Goal: Task Accomplishment & Management: Complete application form

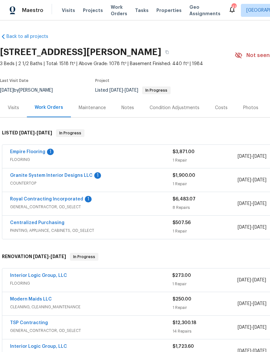
click at [138, 206] on span "GENERAL_CONTRACTOR, OD_SELECT" at bounding box center [91, 207] width 163 height 6
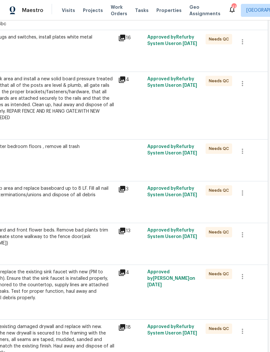
scroll to position [199, 96]
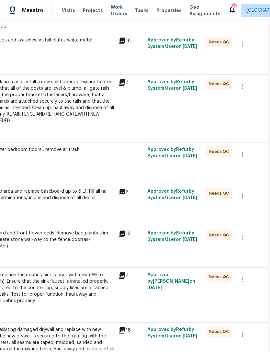
click at [122, 195] on icon at bounding box center [122, 192] width 6 height 6
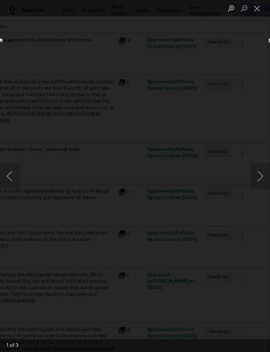
click at [261, 176] on button "Next image" at bounding box center [260, 176] width 19 height 26
click at [262, 174] on button "Next image" at bounding box center [260, 176] width 19 height 26
click at [264, 175] on button "Next image" at bounding box center [260, 176] width 19 height 26
click at [265, 178] on button "Next image" at bounding box center [260, 176] width 19 height 26
click at [264, 177] on button "Next image" at bounding box center [260, 176] width 19 height 26
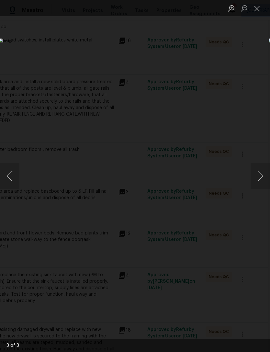
click at [263, 178] on button "Next image" at bounding box center [260, 176] width 19 height 26
click at [259, 10] on button "Close lightbox" at bounding box center [257, 8] width 13 height 11
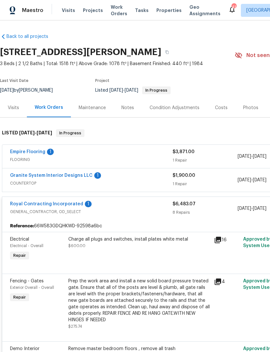
scroll to position [0, 0]
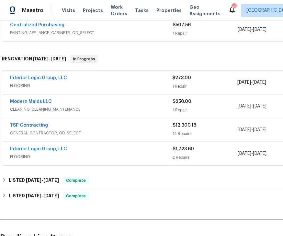
scroll to position [198, 0]
click at [93, 126] on div "TSP Contracting" at bounding box center [91, 126] width 163 height 8
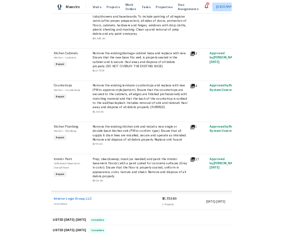
scroll to position [901, 6]
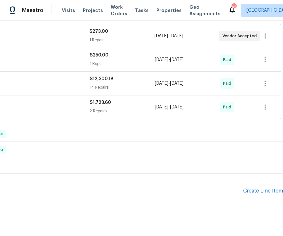
scroll to position [244, 83]
click at [266, 188] on div "Create Line Item" at bounding box center [263, 191] width 40 height 6
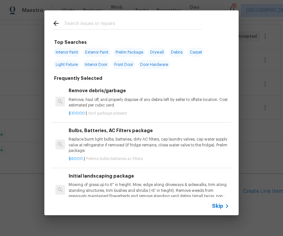
click at [27, 68] on div "Top Searches Interior Paint Exterior Paint Prelim Package Drywall Debris Carpet…" at bounding box center [141, 112] width 283 height 225
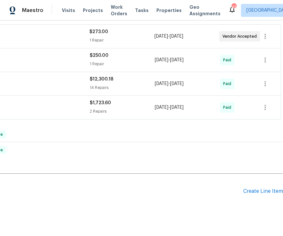
scroll to position [201, 83]
click at [267, 193] on div "Create Line Item" at bounding box center [263, 191] width 40 height 6
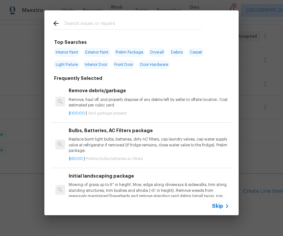
click at [96, 25] on input "text" at bounding box center [133, 24] width 137 height 10
type input "Deck"
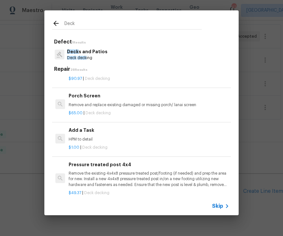
scroll to position [620, 0]
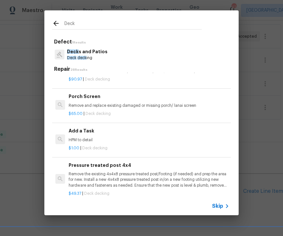
click at [97, 131] on div "Add a Task HPM to detail" at bounding box center [149, 135] width 161 height 16
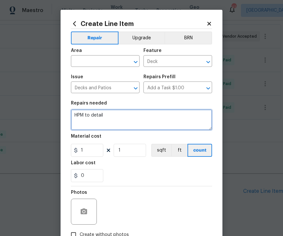
click at [115, 117] on textarea "HPM to detail" at bounding box center [141, 119] width 141 height 21
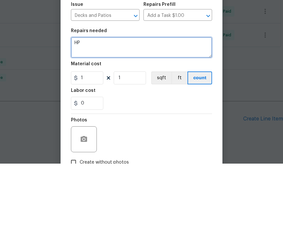
type textarea "H"
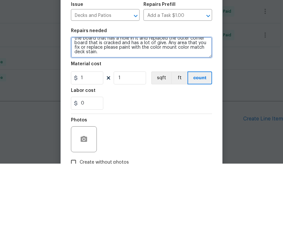
scroll to position [9, 0]
click at [177, 109] on textarea "Please check for all nail sticking up through the deck, replace the board that …" at bounding box center [141, 119] width 141 height 21
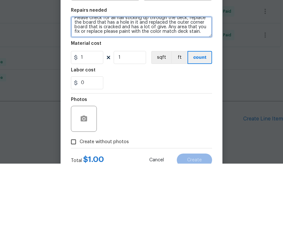
scroll to position [34, 0]
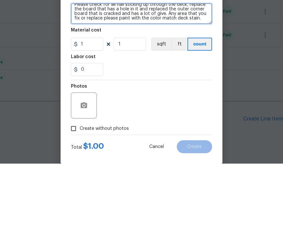
type textarea "Please check for all nail sticking up through the deck, replace the board that …"
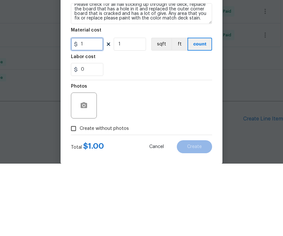
click at [99, 110] on input "1" at bounding box center [87, 116] width 32 height 13
type input "100"
click at [169, 135] on div "0" at bounding box center [141, 141] width 141 height 13
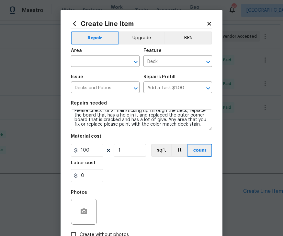
scroll to position [0, 0]
click at [135, 60] on icon "Open" at bounding box center [136, 62] width 8 height 8
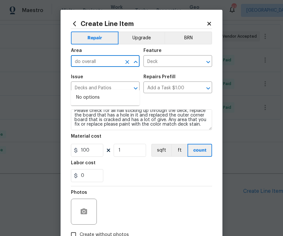
type input "do"
click at [103, 92] on li "Exterior Overall" at bounding box center [105, 97] width 69 height 11
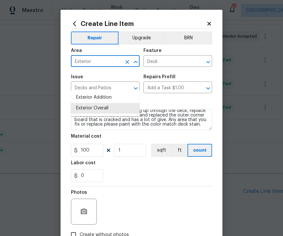
click at [103, 103] on li "Exterior Overall" at bounding box center [105, 108] width 69 height 11
type input "Exterior Overall"
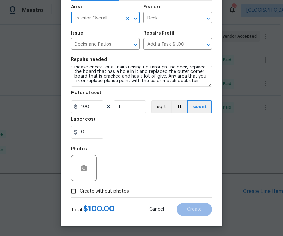
scroll to position [45, 0]
click at [78, 190] on input "Create without photos" at bounding box center [73, 191] width 12 height 12
checkbox input "true"
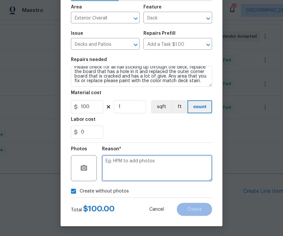
click at [133, 162] on textarea at bounding box center [157, 168] width 110 height 26
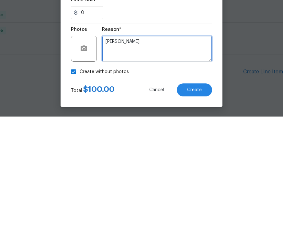
type textarea "Todd"
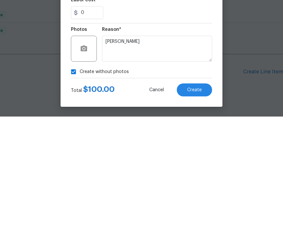
click at [153, 185] on div "Create without photos" at bounding box center [141, 191] width 141 height 12
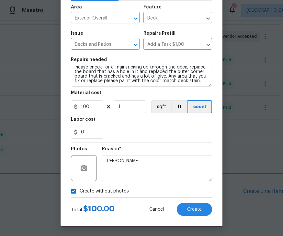
click at [200, 209] on span "Create" at bounding box center [194, 209] width 15 height 5
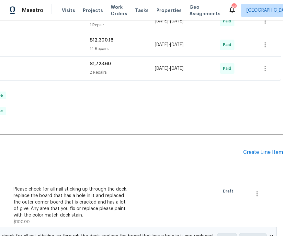
scroll to position [283, 83]
click at [264, 149] on div "Create Line Item" at bounding box center [263, 152] width 40 height 6
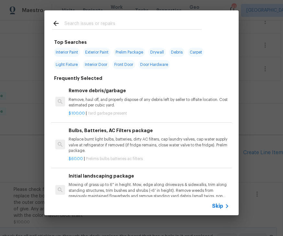
click at [92, 20] on input "text" at bounding box center [133, 24] width 137 height 10
type input "Bath"
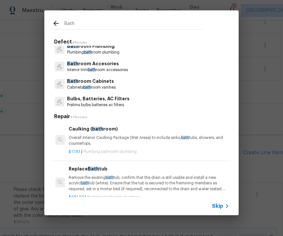
scroll to position [5, 0]
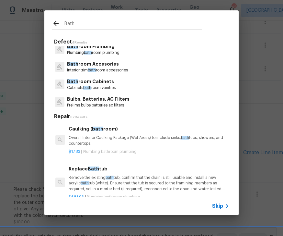
click at [95, 67] on p "Bath room Accesories" at bounding box center [97, 64] width 61 height 7
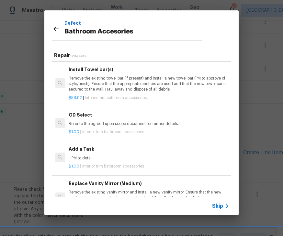
scroll to position [220, 0]
click at [84, 152] on div "Add a Task HPM to detail" at bounding box center [149, 153] width 161 height 16
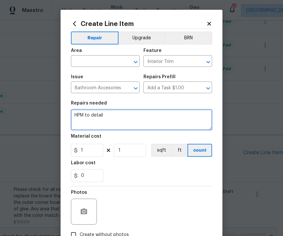
click at [121, 119] on textarea "HPM to detail" at bounding box center [141, 119] width 141 height 21
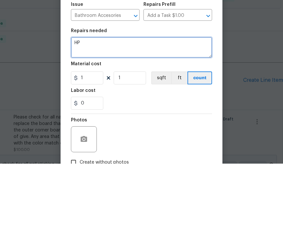
type textarea "H"
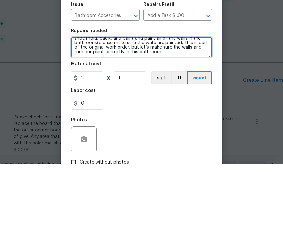
scroll to position [18, 0]
type textarea "Remove towel base surround, and any towel that is on the wall near the floor, r…"
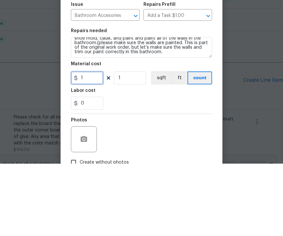
click at [96, 144] on input "1" at bounding box center [87, 150] width 32 height 13
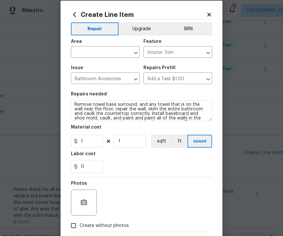
scroll to position [2, 0]
click at [97, 55] on input "text" at bounding box center [96, 53] width 51 height 10
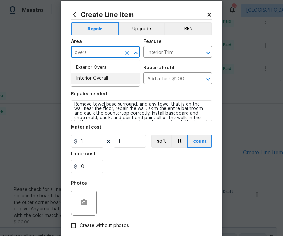
click at [99, 80] on li "Interior Overall" at bounding box center [105, 78] width 69 height 11
click at [100, 78] on li "Interior Overall" at bounding box center [105, 78] width 69 height 11
type input "Interior Overall"
click at [79, 225] on input "Create without photos" at bounding box center [73, 225] width 12 height 12
checkbox input "true"
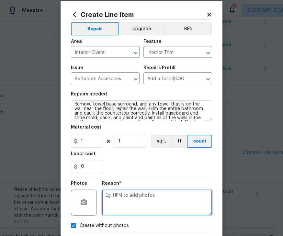
click at [143, 193] on textarea at bounding box center [157, 202] width 110 height 26
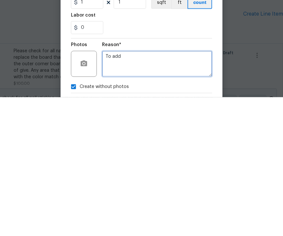
type textarea "To add"
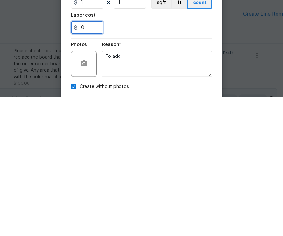
click at [96, 160] on input "0" at bounding box center [87, 166] width 32 height 13
type input "400"
click at [181, 160] on div "400" at bounding box center [141, 166] width 141 height 13
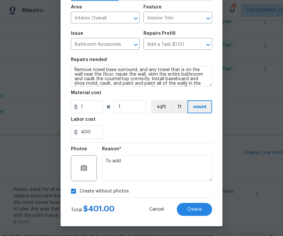
scroll to position [45, 0]
click at [198, 209] on span "Create" at bounding box center [194, 209] width 15 height 5
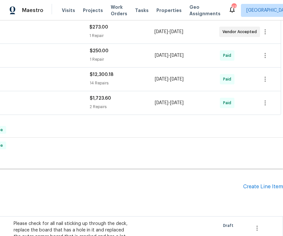
scroll to position [249, 83]
click at [267, 183] on div "Create Line Item" at bounding box center [263, 186] width 40 height 6
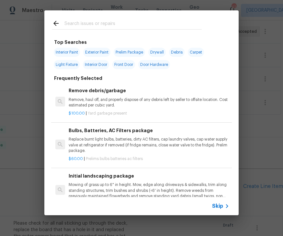
click at [95, 21] on input "text" at bounding box center [133, 24] width 137 height 10
click at [109, 49] on span "Exterior Paint" at bounding box center [96, 52] width 27 height 9
type input "Exterior Paint"
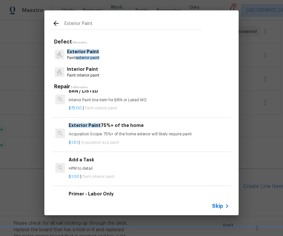
scroll to position [418, 0]
click at [103, 165] on p "HPM to detail" at bounding box center [149, 168] width 161 height 6
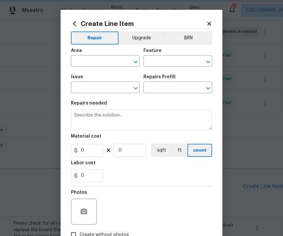
type input "Overall Paint"
type input "Interior Paint"
type input "Add a Task $1.00"
type textarea "HPM to detail"
type input "1"
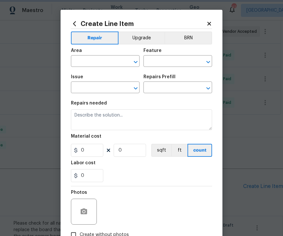
type input "1"
click at [110, 58] on input "text" at bounding box center [96, 62] width 51 height 10
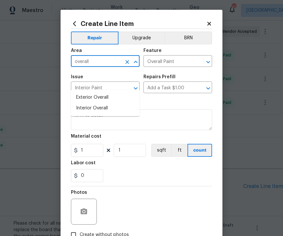
click at [105, 92] on li "Exterior Overall" at bounding box center [105, 97] width 69 height 11
type input "Exterior Overall"
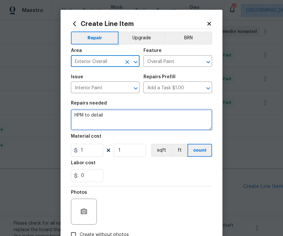
click at [122, 120] on textarea "HPM to detail" at bounding box center [141, 119] width 141 height 21
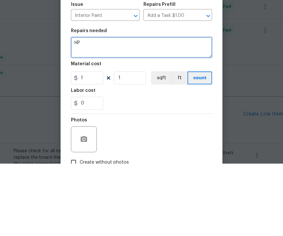
type textarea "H"
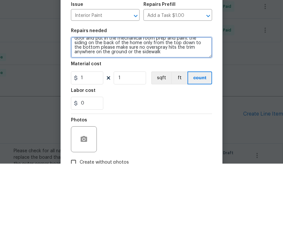
scroll to position [9, 0]
type textarea "Probably clean, remove screens from windows and sliding door and put in the mec…"
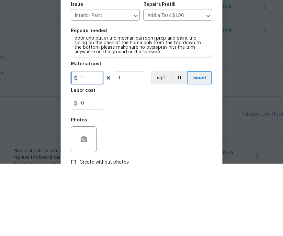
click at [93, 144] on input "1" at bounding box center [87, 150] width 32 height 13
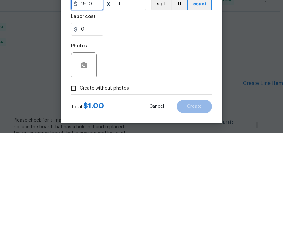
scroll to position [45, 0]
type input "1300"
click at [169, 143] on div "Photos" at bounding box center [141, 164] width 141 height 42
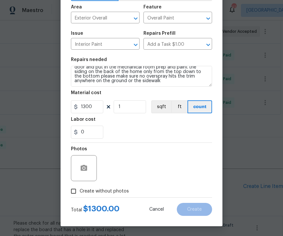
click at [77, 192] on input "Create without photos" at bounding box center [73, 191] width 12 height 12
checkbox input "true"
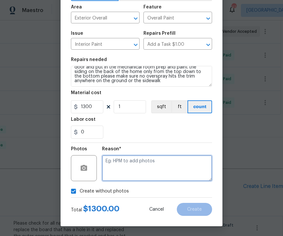
click at [130, 159] on textarea at bounding box center [157, 168] width 110 height 26
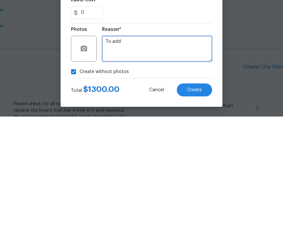
type textarea "To add"
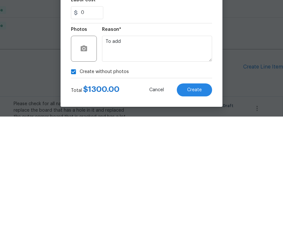
click at [203, 203] on button "Create" at bounding box center [194, 209] width 35 height 13
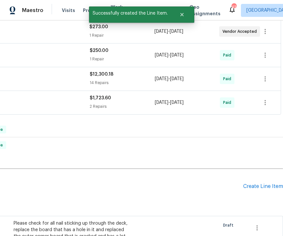
click at [271, 183] on div "Create Line Item" at bounding box center [263, 186] width 40 height 6
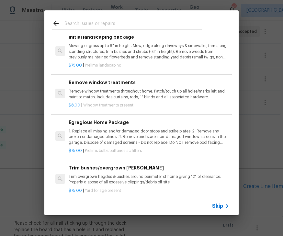
scroll to position [145, 0]
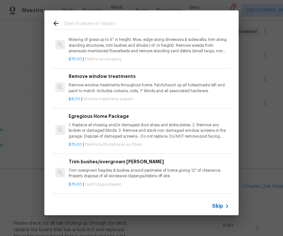
click at [92, 23] on input "text" at bounding box center [133, 24] width 137 height 10
click at [189, 29] on input "text" at bounding box center [133, 24] width 137 height 10
click at [116, 23] on input "text" at bounding box center [133, 24] width 137 height 10
click at [95, 28] on input "text" at bounding box center [133, 24] width 137 height 10
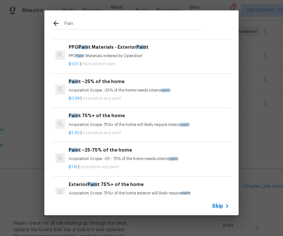
scroll to position [120, 0]
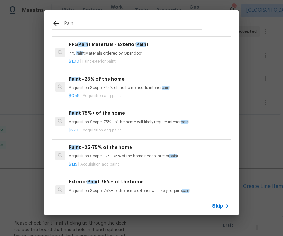
type input "Pain"
click at [57, 23] on icon at bounding box center [55, 23] width 5 height 5
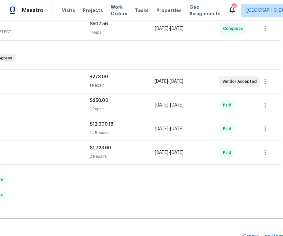
scroll to position [199, 83]
click at [259, 233] on div "Create Line Item" at bounding box center [263, 236] width 40 height 6
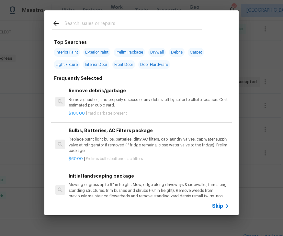
click at [74, 52] on span "Interior Paint" at bounding box center [67, 52] width 26 height 9
type input "Interior Paint"
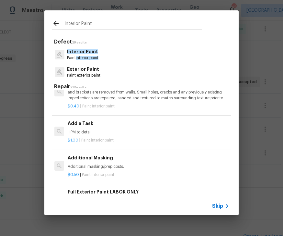
scroll to position [180, 1]
click at [106, 132] on p "HPM to detail" at bounding box center [148, 133] width 161 height 6
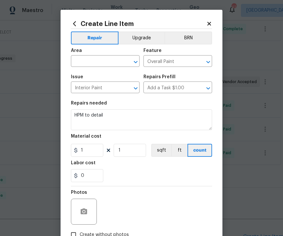
click at [136, 62] on icon "Open" at bounding box center [136, 62] width 8 height 8
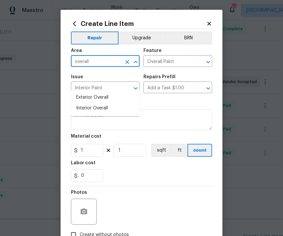
click at [107, 103] on li "Interior Overall" at bounding box center [105, 108] width 69 height 11
type input "Interior Overall"
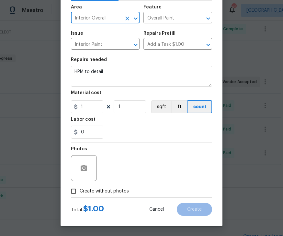
scroll to position [45, 0]
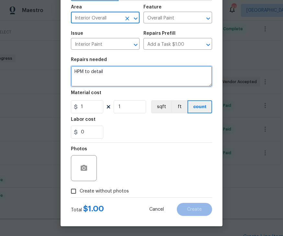
click at [116, 72] on textarea "HPM to detail" at bounding box center [141, 76] width 141 height 21
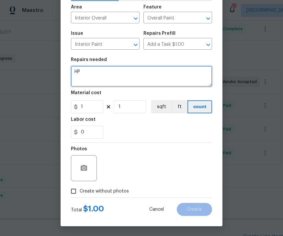
type textarea "H"
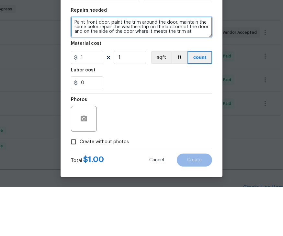
type textarea "Paint front door, paint the trim around the door, maintain the same color repai…"
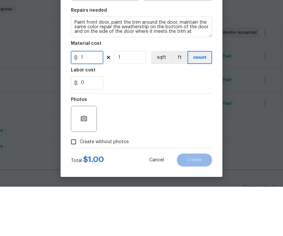
click at [96, 100] on input "1" at bounding box center [87, 106] width 32 height 13
type input "100"
click at [148, 125] on div "0" at bounding box center [141, 131] width 141 height 13
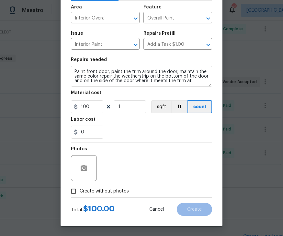
click at [76, 191] on input "Create without photos" at bounding box center [73, 191] width 12 height 12
checkbox input "true"
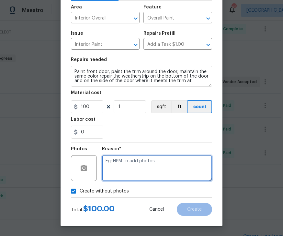
click at [134, 164] on textarea at bounding box center [157, 168] width 110 height 26
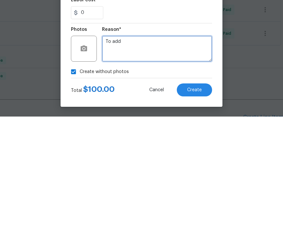
type textarea "To add"
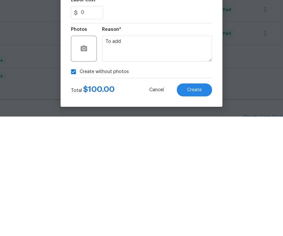
click at [200, 207] on span "Create" at bounding box center [194, 209] width 15 height 5
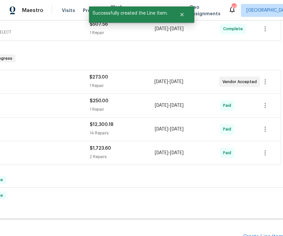
click at [266, 233] on div "Create Line Item" at bounding box center [263, 236] width 40 height 6
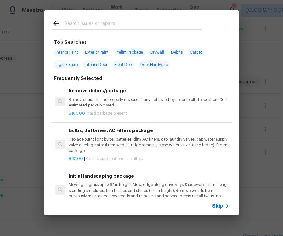
click at [86, 21] on input "text" at bounding box center [133, 24] width 137 height 10
type input "D"
type input "Door"
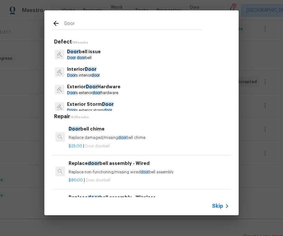
click at [87, 74] on p "Door s interior door" at bounding box center [83, 76] width 33 height 6
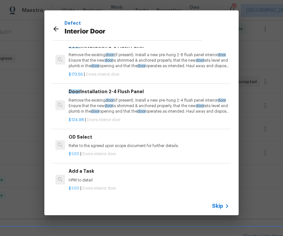
scroll to position [27, 0]
click at [91, 173] on div "Add a Task HPM to detail" at bounding box center [149, 175] width 161 height 16
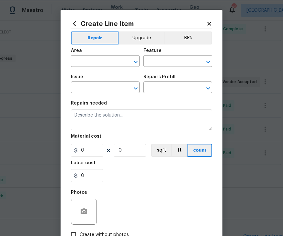
type input "Interior Door"
type input "Add a Task $1.00"
type textarea "HPM to detail"
type input "1"
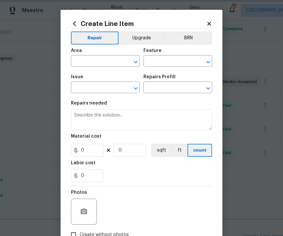
type input "1"
click at [135, 61] on icon "Open" at bounding box center [136, 62] width 8 height 8
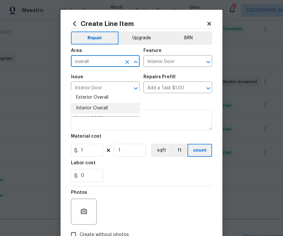
click at [103, 103] on li "Interior Overall" at bounding box center [105, 108] width 69 height 11
type input "Interior Overall"
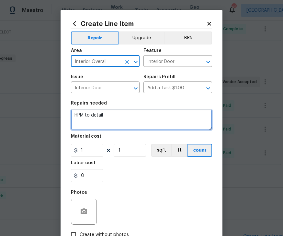
click at [117, 119] on textarea "HPM to detail" at bounding box center [141, 119] width 141 height 21
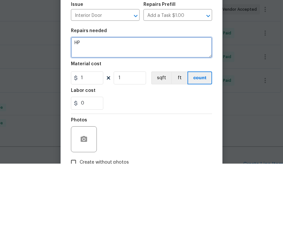
type textarea "H"
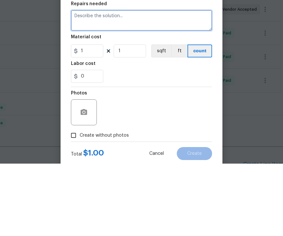
click at [96, 82] on textarea at bounding box center [141, 92] width 141 height 21
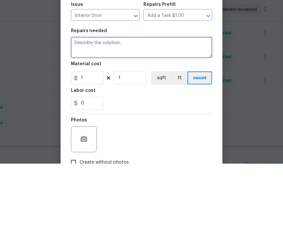
scroll to position [0, 0]
type textarea "Reinstall sliding door in the room that was carpeted in the master"
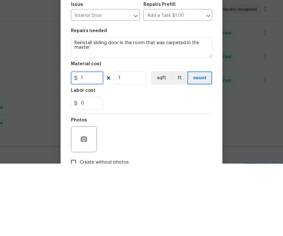
click at [90, 144] on input "1" at bounding box center [87, 150] width 32 height 13
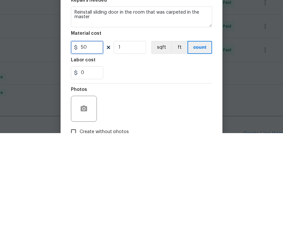
type input "50"
click at [159, 169] on div "0" at bounding box center [141, 175] width 141 height 13
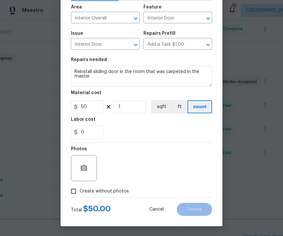
scroll to position [45, 0]
click at [157, 161] on div "Photos" at bounding box center [141, 164] width 141 height 42
click at [76, 190] on input "Create without photos" at bounding box center [73, 191] width 12 height 12
checkbox input "true"
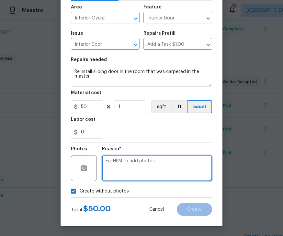
click at [146, 169] on textarea at bounding box center [157, 168] width 110 height 26
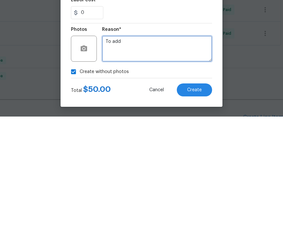
type textarea "To add"
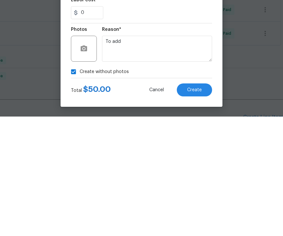
click at [194, 203] on button "Create" at bounding box center [194, 209] width 35 height 13
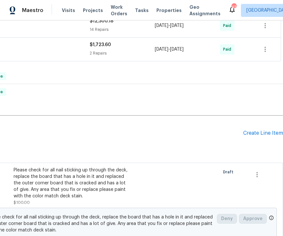
scroll to position [299, 83]
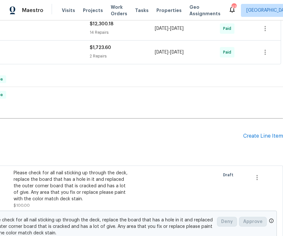
click at [259, 133] on div "Create Line Item" at bounding box center [263, 136] width 40 height 6
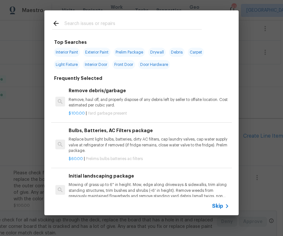
click at [86, 20] on input "text" at bounding box center [133, 24] width 137 height 10
type input "Plum"
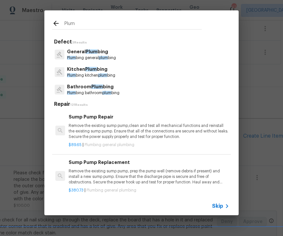
click at [92, 53] on span "Plum" at bounding box center [92, 51] width 12 height 5
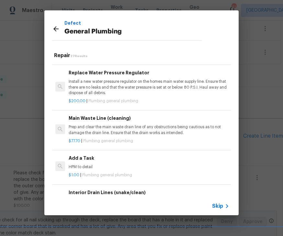
scroll to position [689, 0]
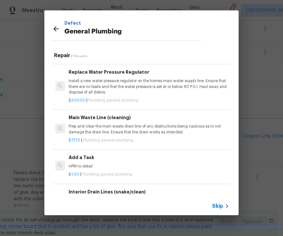
click at [92, 163] on p "HPM to detail" at bounding box center [149, 166] width 161 height 6
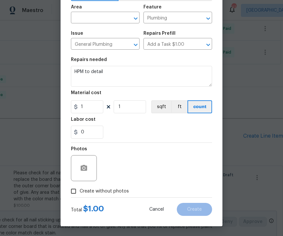
scroll to position [45, 0]
click at [76, 191] on input "Create without photos" at bounding box center [73, 191] width 12 height 12
checkbox input "true"
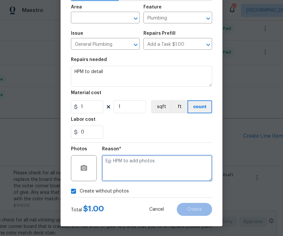
click at [135, 166] on textarea at bounding box center [157, 168] width 110 height 26
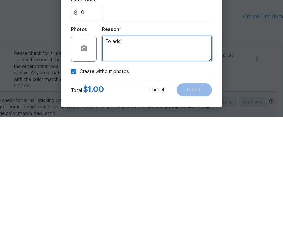
type textarea "To add"
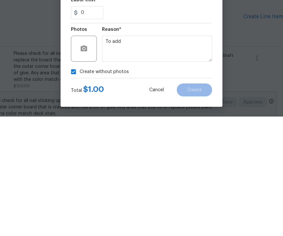
click at [182, 147] on div "Reason*" at bounding box center [157, 151] width 110 height 8
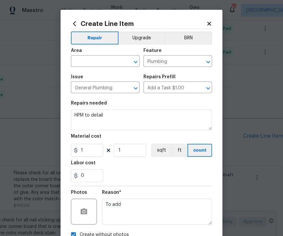
scroll to position [0, 0]
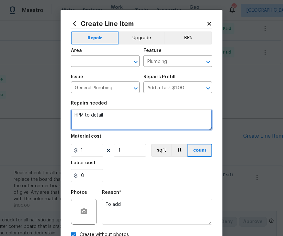
click at [116, 117] on textarea "HPM to detail" at bounding box center [141, 119] width 141 height 21
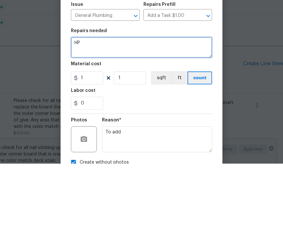
type textarea "H"
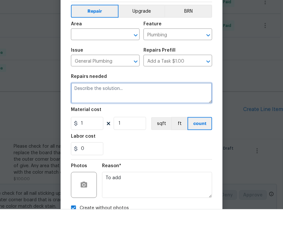
click at [123, 57] on button "Clear" at bounding box center [127, 61] width 9 height 9
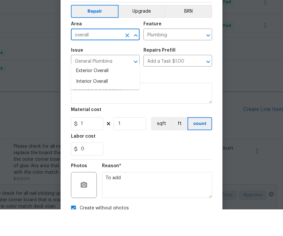
click at [96, 103] on li "Interior Overall" at bounding box center [105, 108] width 69 height 11
type input "Interior Overall"
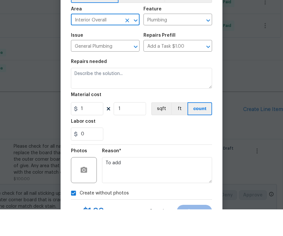
scroll to position [42, 0]
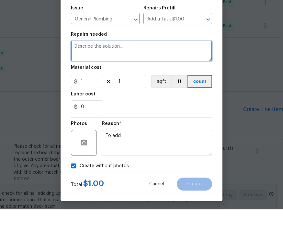
click at [88, 67] on textarea at bounding box center [141, 77] width 141 height 21
type textarea "Provide"
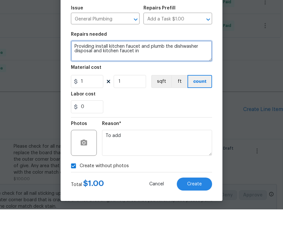
type textarea "Providing install kitchen faucet and plumb the dishwasher disposal and kitchen …"
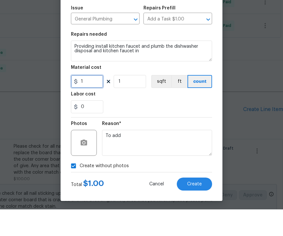
click at [92, 101] on input "1" at bounding box center [87, 107] width 32 height 13
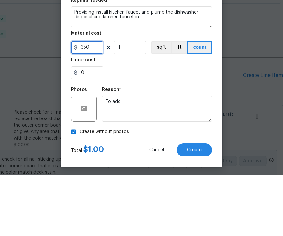
type input "350"
click at [171, 127] on div "0" at bounding box center [141, 133] width 141 height 13
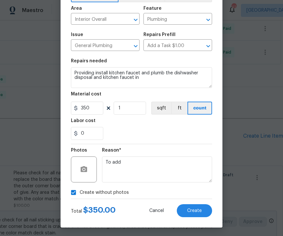
click at [196, 213] on span "Create" at bounding box center [194, 210] width 15 height 5
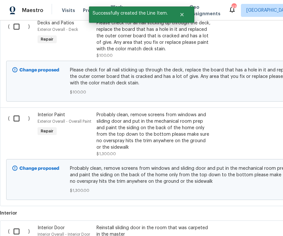
scroll to position [449, 0]
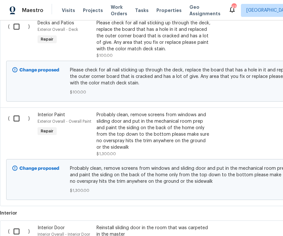
click at [20, 20] on input "checkbox" at bounding box center [19, 27] width 18 height 14
checkbox input "true"
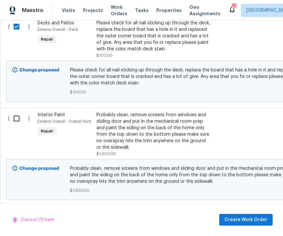
click at [19, 112] on input "checkbox" at bounding box center [19, 119] width 18 height 14
checkbox input "true"
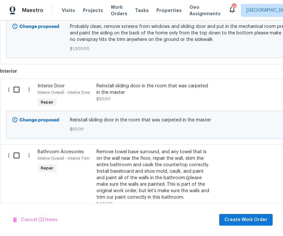
scroll to position [591, 0]
click at [21, 82] on input "checkbox" at bounding box center [19, 89] width 18 height 14
checkbox input "true"
click at [22, 148] on input "checkbox" at bounding box center [19, 155] width 18 height 14
checkbox input "true"
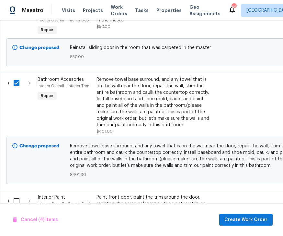
scroll to position [660, 0]
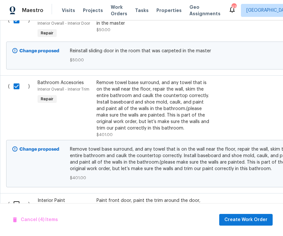
click at [22, 197] on input "checkbox" at bounding box center [19, 204] width 18 height 14
checkbox input "true"
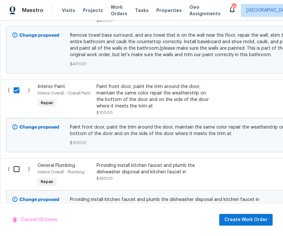
scroll to position [776, 0]
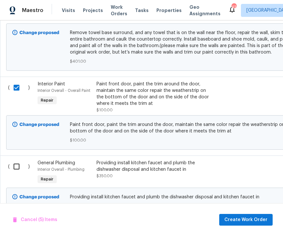
click at [18, 159] on input "checkbox" at bounding box center [19, 166] width 18 height 14
checkbox input "true"
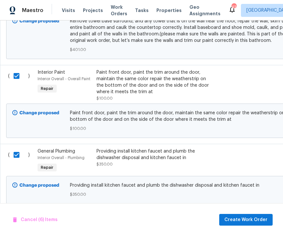
scroll to position [787, 0]
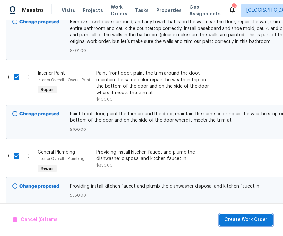
click at [246, 219] on span "Create Work Order" at bounding box center [246, 220] width 43 height 8
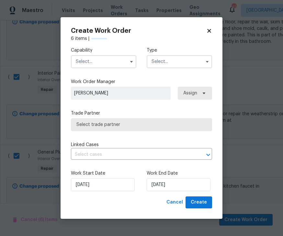
click at [130, 64] on button "button" at bounding box center [132, 62] width 8 height 8
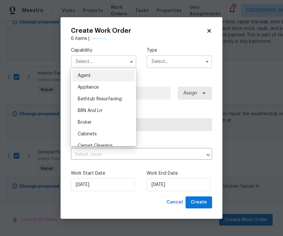
checkbox input "false"
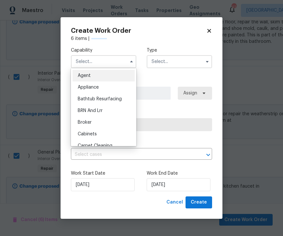
checkbox input "false"
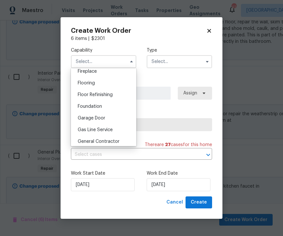
scroll to position [255, 0]
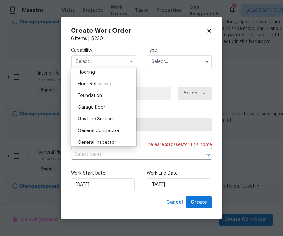
click at [104, 131] on span "General Contractor" at bounding box center [99, 130] width 42 height 5
type input "General Contractor"
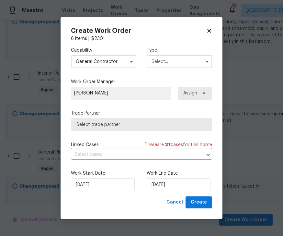
click at [193, 62] on input "text" at bounding box center [179, 61] width 65 height 13
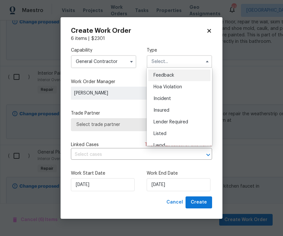
click at [165, 134] on span "Listed" at bounding box center [160, 133] width 13 height 5
type input "Listed"
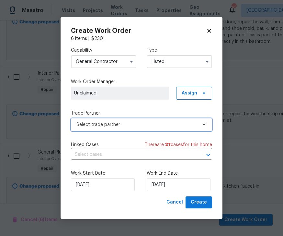
click at [157, 124] on span "Select trade partner" at bounding box center [136, 124] width 121 height 6
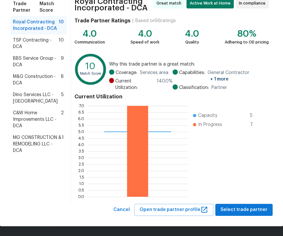
scroll to position [56, 0]
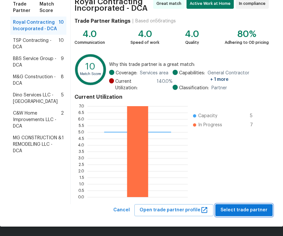
click at [245, 211] on span "Select trade partner" at bounding box center [244, 210] width 47 height 8
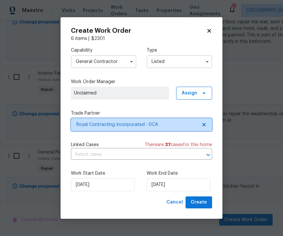
scroll to position [0, 0]
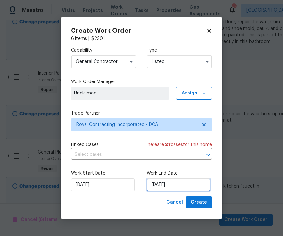
click at [171, 186] on input "[DATE]" at bounding box center [179, 184] width 64 height 13
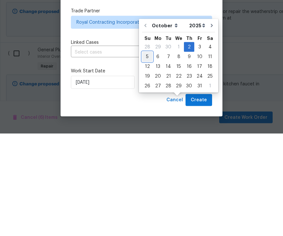
click at [151, 154] on div "5" at bounding box center [147, 158] width 10 height 9
type input "[DATE]"
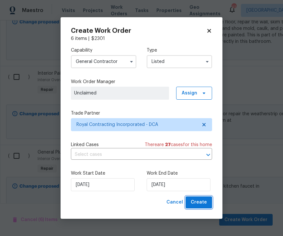
click at [206, 199] on span "Create" at bounding box center [199, 202] width 16 height 8
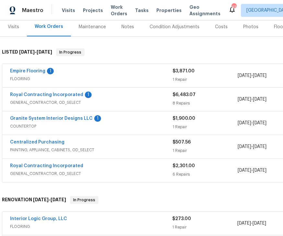
scroll to position [81, 0]
click at [36, 69] on link "Empire Flooring" at bounding box center [27, 71] width 35 height 5
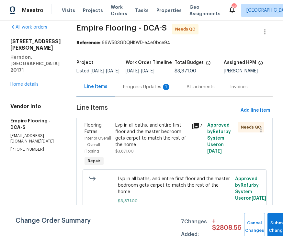
scroll to position [6, 0]
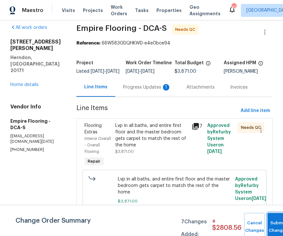
click at [272, 228] on span "Submit Changes" at bounding box center [278, 226] width 15 height 15
click at [280, 223] on button "Submit Changes" at bounding box center [278, 227] width 21 height 28
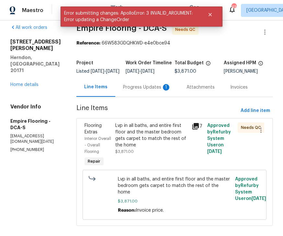
click at [273, 224] on div "All work orders 3252 Tayloe Ct Herndon, VA 20171 Home details Vendor Info Empir…" at bounding box center [141, 129] width 283 height 230
click at [155, 90] on div "Progress Updates 1" at bounding box center [147, 87] width 48 height 6
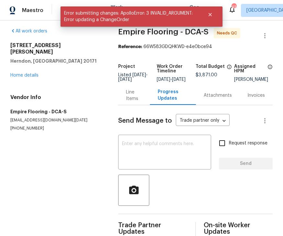
scroll to position [2, 0]
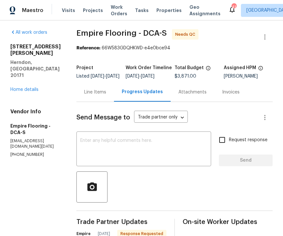
click at [150, 93] on div "Progress Updates" at bounding box center [142, 91] width 41 height 6
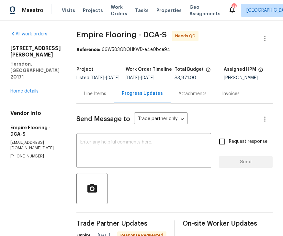
scroll to position [0, 0]
click at [197, 40] on div "Needs QC" at bounding box center [185, 36] width 27 height 10
click at [190, 35] on span "Needs QC" at bounding box center [186, 36] width 23 height 6
click at [193, 35] on span "Needs QC" at bounding box center [186, 36] width 23 height 6
click at [196, 35] on span "Needs QC" at bounding box center [186, 36] width 23 height 6
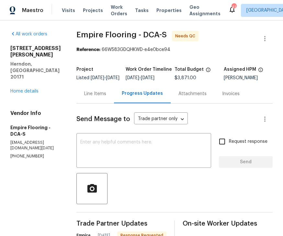
click at [198, 37] on span "Needs QC" at bounding box center [186, 36] width 23 height 6
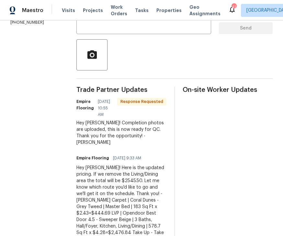
scroll to position [135, 0]
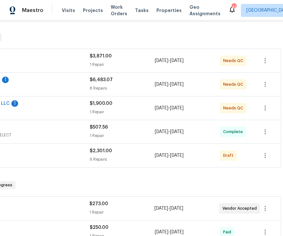
scroll to position [97, 83]
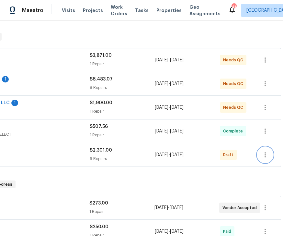
click at [265, 156] on icon "button" at bounding box center [266, 155] width 8 height 8
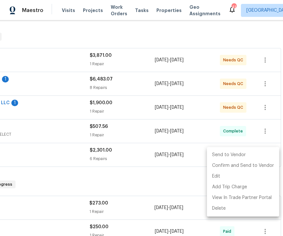
click at [230, 151] on li "Send to Vendor" at bounding box center [243, 154] width 72 height 11
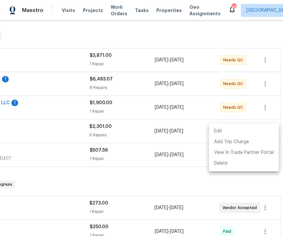
click at [165, 178] on div at bounding box center [141, 118] width 283 height 236
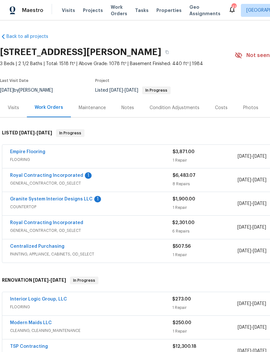
click at [54, 174] on link "Royal Contracting Incorporated" at bounding box center [46, 175] width 73 height 5
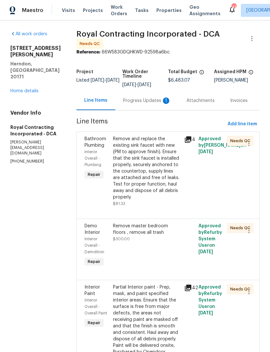
click at [155, 102] on div "Progress Updates 1" at bounding box center [147, 101] width 48 height 6
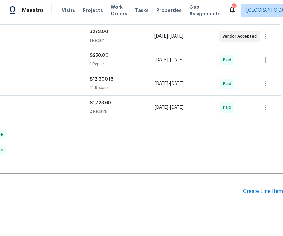
scroll to position [268, 83]
click at [266, 190] on div "Create Line Item" at bounding box center [263, 191] width 40 height 6
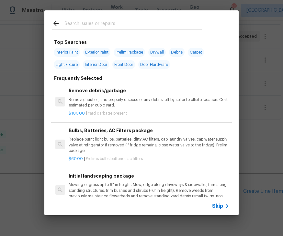
click at [86, 22] on input "text" at bounding box center [133, 24] width 137 height 10
type input "Plum"
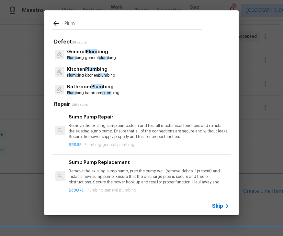
click at [99, 57] on p "Plum bing general plum bing" at bounding box center [91, 58] width 49 height 6
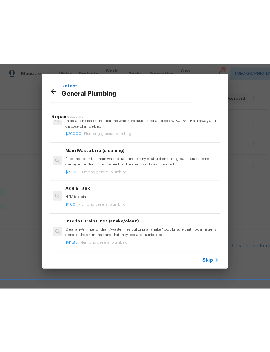
scroll to position [718, 0]
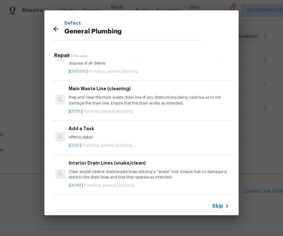
click at [93, 135] on p "HPM to detail" at bounding box center [149, 138] width 161 height 6
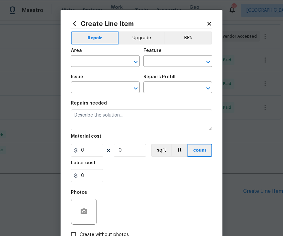
type input "Plumbing"
type input "General Plumbing"
type input "Add a Task $1.00"
type textarea "HPM to detail"
type input "1"
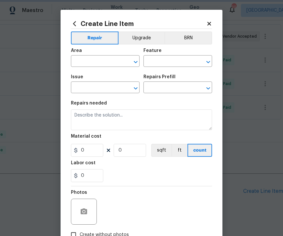
type input "1"
click at [139, 58] on icon "Open" at bounding box center [136, 62] width 8 height 8
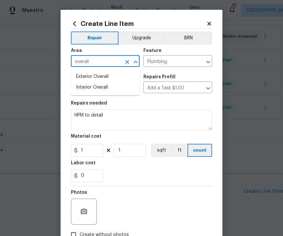
click at [100, 90] on li "Interior Overall" at bounding box center [105, 87] width 69 height 11
type input "Interior Overall"
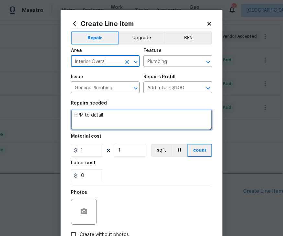
click at [101, 121] on textarea "HPM to detail" at bounding box center [141, 119] width 141 height 21
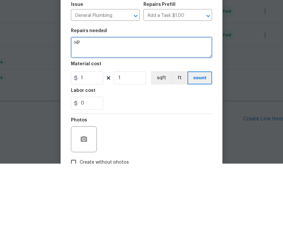
type textarea "H"
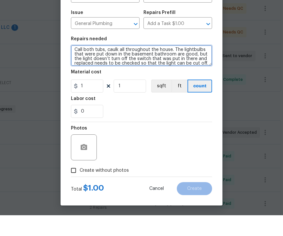
scroll to position [45, 0]
type textarea "Call both tubs, caulk all throughout the house. The lightbulbs that were put do…"
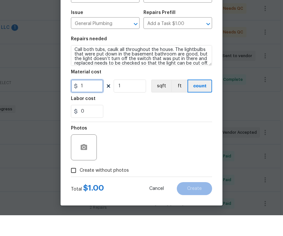
click at [96, 100] on input "1" at bounding box center [87, 106] width 32 height 13
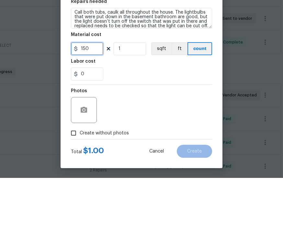
type input "150"
click at [167, 125] on div "0" at bounding box center [141, 131] width 141 height 13
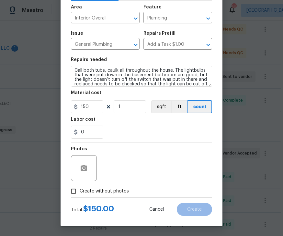
click at [77, 189] on input "Create without photos" at bounding box center [73, 191] width 12 height 12
checkbox input "true"
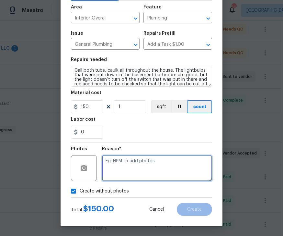
click at [139, 161] on textarea at bounding box center [157, 168] width 110 height 26
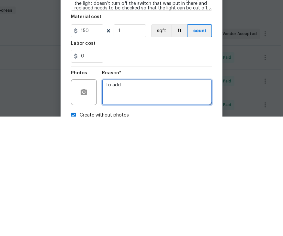
scroll to position [0, 0]
type textarea "To add"
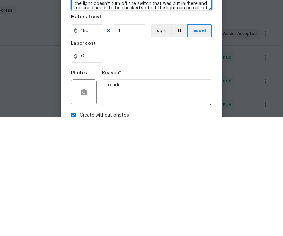
click at [209, 109] on textarea "Call both tubs, caulk all throughout the house. The lightbulbs that were put do…" at bounding box center [141, 119] width 141 height 21
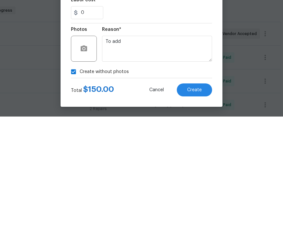
scroll to position [45, 0]
type textarea "Call both tubs, caulk all throughout the house. The lightbulbs that were put do…"
click at [200, 207] on span "Create" at bounding box center [194, 209] width 15 height 5
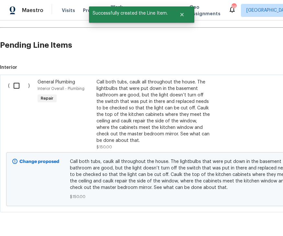
scroll to position [413, 0]
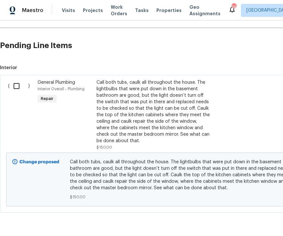
click at [21, 79] on input "checkbox" at bounding box center [19, 86] width 18 height 14
checkbox input "true"
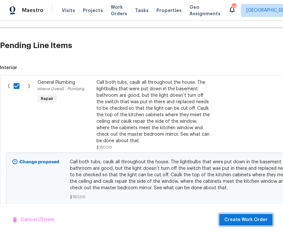
click at [259, 216] on span "Create Work Order" at bounding box center [246, 220] width 43 height 8
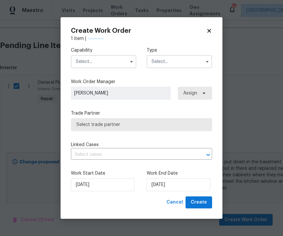
click at [114, 53] on div "Capability" at bounding box center [103, 57] width 65 height 21
click at [117, 61] on input "text" at bounding box center [103, 61] width 65 height 13
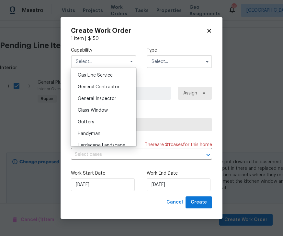
scroll to position [298, 0]
click at [111, 86] on span "General Contractor" at bounding box center [99, 87] width 42 height 5
type input "General Contractor"
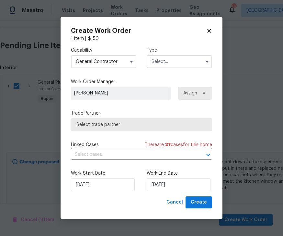
click at [183, 61] on input "text" at bounding box center [179, 61] width 65 height 13
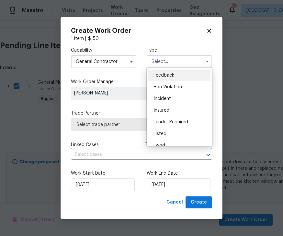
click at [191, 127] on div "Lender Required" at bounding box center [179, 122] width 62 height 12
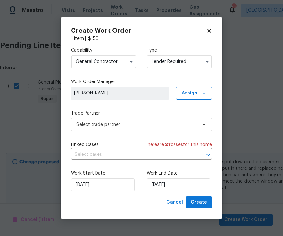
click at [196, 59] on input "Lender Required" at bounding box center [179, 61] width 65 height 13
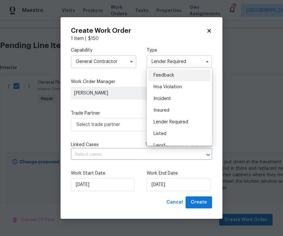
click at [167, 134] on div "Listed" at bounding box center [179, 134] width 62 height 12
type input "Listed"
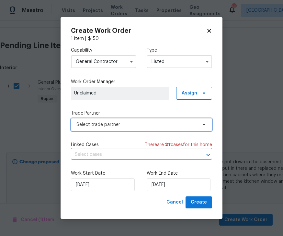
click at [125, 123] on span "Select trade partner" at bounding box center [136, 124] width 121 height 6
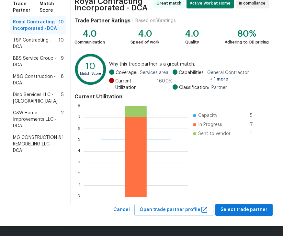
scroll to position [56, 0]
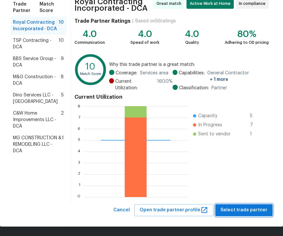
click at [244, 213] on span "Select trade partner" at bounding box center [244, 210] width 47 height 8
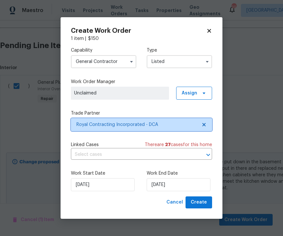
scroll to position [0, 0]
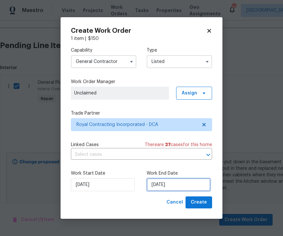
click at [174, 182] on input "[DATE]" at bounding box center [179, 184] width 64 height 13
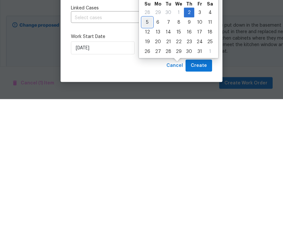
click at [149, 154] on div "5" at bounding box center [147, 158] width 10 height 9
type input "[DATE]"
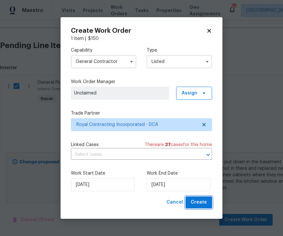
click at [199, 206] on span "Create" at bounding box center [199, 202] width 16 height 8
click at [202, 204] on div "Cancel Create" at bounding box center [188, 202] width 48 height 12
checkbox input "false"
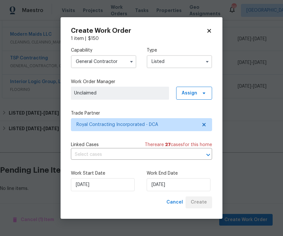
scroll to position [291, 0]
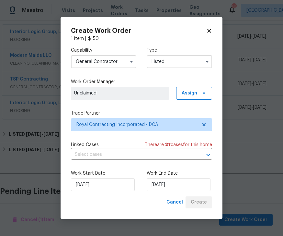
click at [203, 206] on div "Cancel Create" at bounding box center [188, 202] width 48 height 12
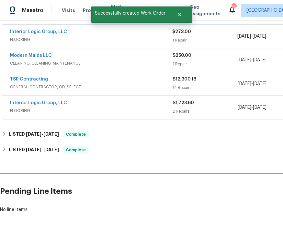
click at [199, 209] on div "Back to all projects 3252 Tayloe Ct, Herndon, VA 20171 3 Beds | 2 1/2 Baths | T…" at bounding box center [141, 127] width 283 height 215
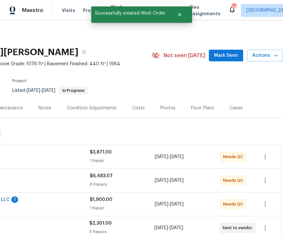
scroll to position [0, 83]
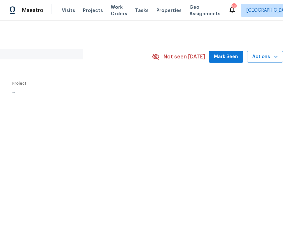
scroll to position [0, 83]
click at [228, 57] on span "Mark Seen" at bounding box center [226, 57] width 24 height 8
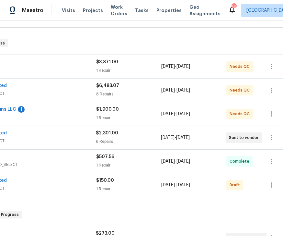
scroll to position [96, 78]
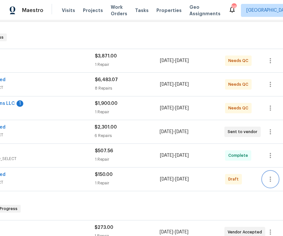
click at [273, 180] on icon "button" at bounding box center [271, 179] width 8 height 8
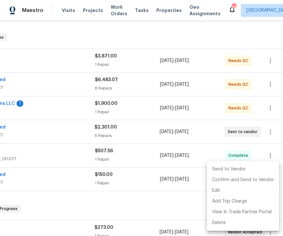
click at [225, 167] on li "Send to Vendor" at bounding box center [243, 169] width 72 height 11
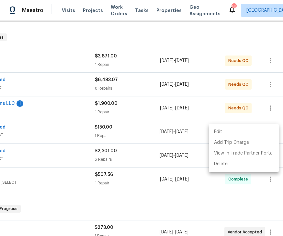
click at [83, 189] on div at bounding box center [141, 118] width 283 height 236
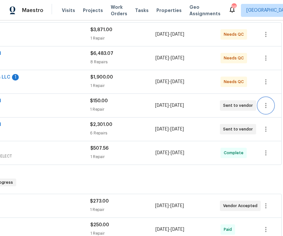
scroll to position [121, 82]
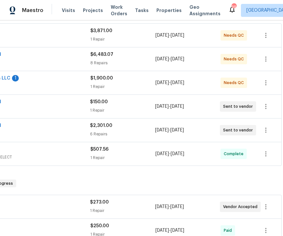
click at [62, 83] on span "COUNTERTOP" at bounding box center [9, 86] width 163 height 6
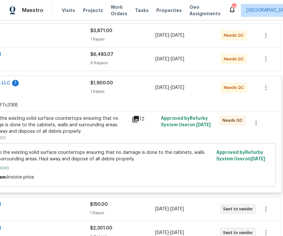
click at [94, 133] on div "Demo the existing solid surface countertops ensuring that no damage is done to …" at bounding box center [57, 124] width 142 height 19
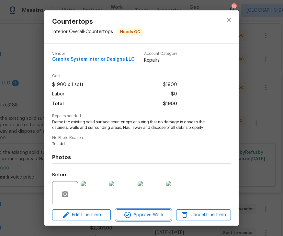
click at [147, 215] on span "Approve Work" at bounding box center [143, 215] width 51 height 8
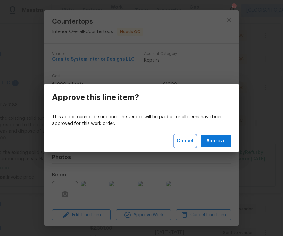
click at [188, 143] on span "Cancel" at bounding box center [185, 141] width 17 height 8
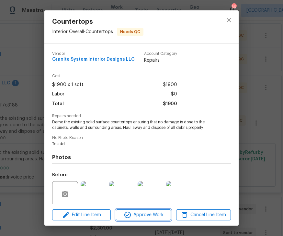
click at [157, 211] on span "Approve Work" at bounding box center [143, 215] width 51 height 8
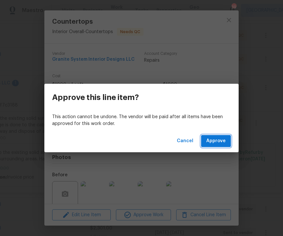
click at [222, 140] on span "Approve" at bounding box center [215, 141] width 19 height 8
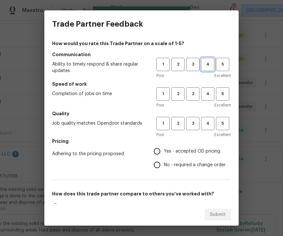
click at [211, 68] on span "4" at bounding box center [208, 64] width 12 height 7
click at [207, 95] on span "4" at bounding box center [208, 93] width 12 height 7
click at [210, 120] on span "4" at bounding box center [208, 123] width 12 height 7
click at [158, 149] on input "Yes - accepted OD pricing" at bounding box center [157, 151] width 14 height 14
radio input "true"
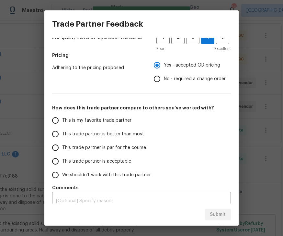
scroll to position [85, 0]
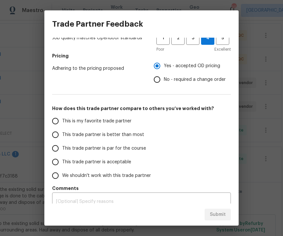
click at [88, 148] on span "This trade partner is par for the course" at bounding box center [104, 148] width 84 height 7
click at [62, 148] on input "This trade partner is par for the course" at bounding box center [56, 148] width 14 height 14
click at [221, 214] on span "Submit" at bounding box center [218, 214] width 16 height 8
radio input "true"
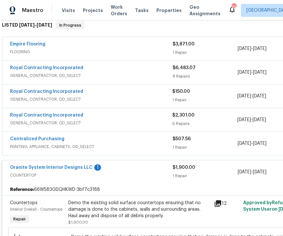
scroll to position [108, 0]
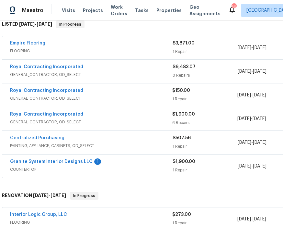
scroll to position [109, 0]
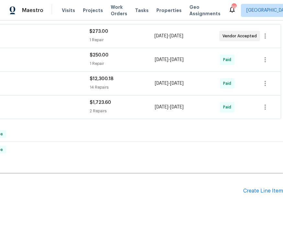
scroll to position [291, 83]
click at [266, 191] on div "Create Line Item" at bounding box center [263, 191] width 40 height 6
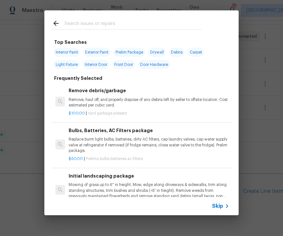
click at [82, 21] on input "text" at bounding box center [133, 24] width 137 height 10
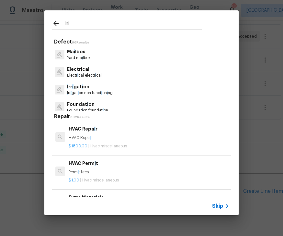
type input "Init"
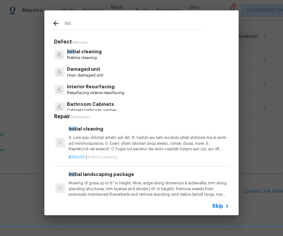
click at [89, 53] on p "Init ial cleaning" at bounding box center [84, 51] width 35 height 7
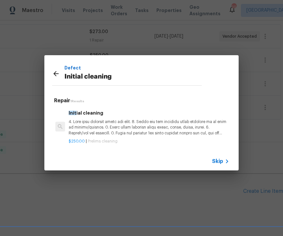
click at [112, 128] on p at bounding box center [149, 127] width 161 height 17
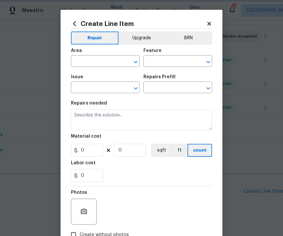
type input "Home Readiness Packages"
type input "Initial cleaning"
type input "Initial cleaning $250.00"
type textarea "1. Wipe down exterior doors and trim. 2. Clean out all exterior light fixtures …"
type input "250"
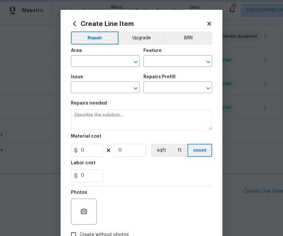
type input "1"
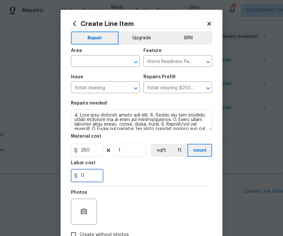
click at [90, 174] on input "0" at bounding box center [87, 175] width 32 height 13
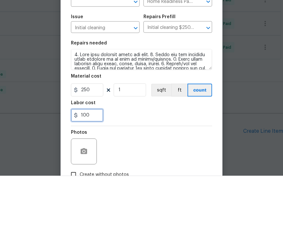
type input "100"
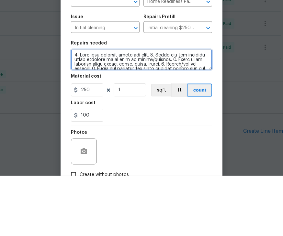
click at [175, 109] on textarea at bounding box center [141, 119] width 141 height 21
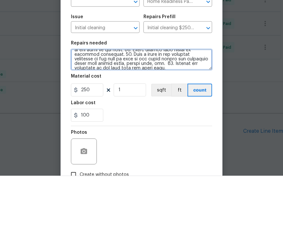
scroll to position [86, 0]
click at [199, 109] on textarea at bounding box center [141, 119] width 141 height 21
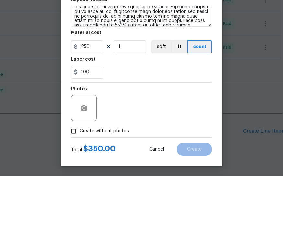
scroll to position [21, 0]
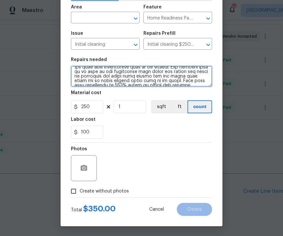
click at [133, 17] on icon "Open" at bounding box center [136, 19] width 8 height 8
type textarea "1. Wipe down exterior doors and trim. 2. Clean out all exterior light fixtures …"
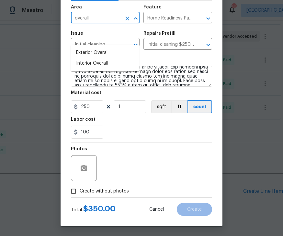
click at [103, 58] on li "Interior Overall" at bounding box center [105, 63] width 69 height 11
type input "Interior Overall"
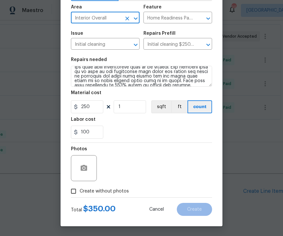
click at [79, 188] on input "Create without photos" at bounding box center [73, 191] width 12 height 12
checkbox input "true"
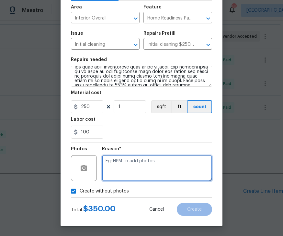
click at [139, 166] on textarea at bounding box center [157, 168] width 110 height 26
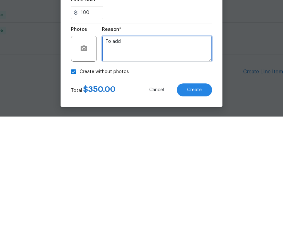
click at [149, 155] on textarea "To add" at bounding box center [157, 168] width 110 height 26
type textarea "To add"
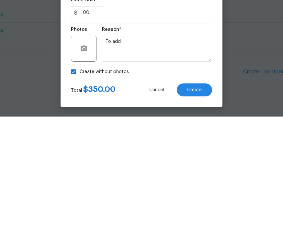
click at [197, 207] on span "Create" at bounding box center [194, 209] width 15 height 5
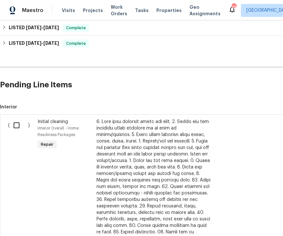
scroll to position [396, 0]
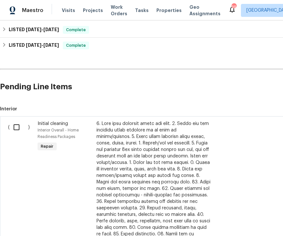
click at [17, 120] on input "checkbox" at bounding box center [19, 127] width 18 height 14
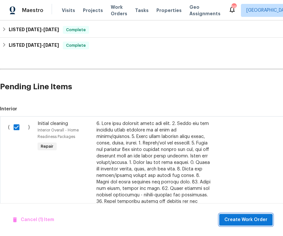
click at [262, 220] on span "Create Work Order" at bounding box center [246, 220] width 43 height 8
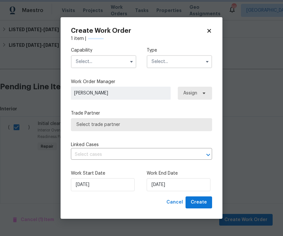
checkbox input "false"
click at [170, 185] on input "[DATE]" at bounding box center [179, 184] width 64 height 13
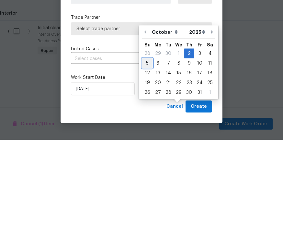
click at [151, 154] on div "5" at bounding box center [147, 158] width 10 height 9
type input "[DATE]"
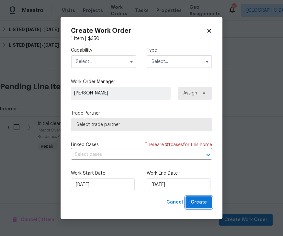
click at [202, 201] on span "Create" at bounding box center [199, 202] width 16 height 8
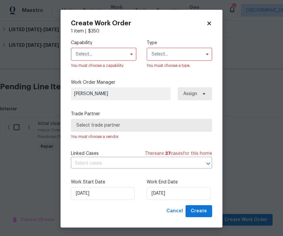
click at [134, 53] on button "button" at bounding box center [132, 54] width 8 height 8
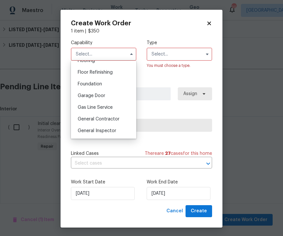
scroll to position [260, 0]
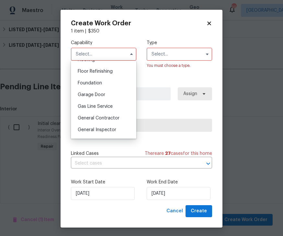
click at [97, 116] on span "General Contractor" at bounding box center [99, 118] width 42 height 5
type input "General Contractor"
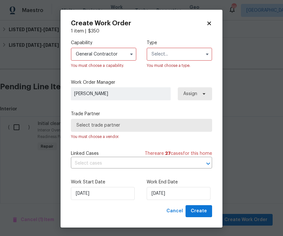
click at [189, 54] on input "text" at bounding box center [179, 54] width 65 height 13
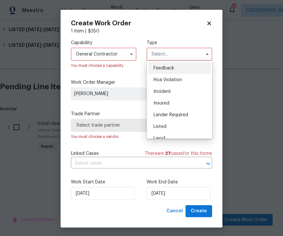
click at [165, 123] on div "Listed" at bounding box center [179, 127] width 62 height 12
type input "Listed"
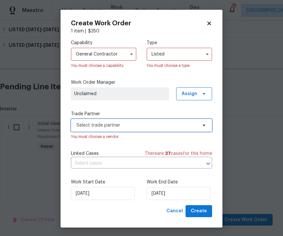
click at [203, 124] on icon at bounding box center [204, 125] width 5 height 5
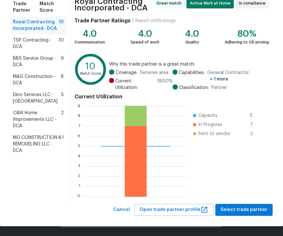
scroll to position [56, 0]
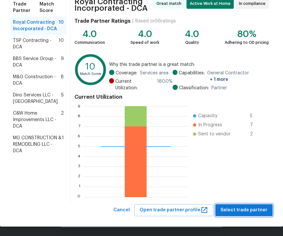
click at [249, 211] on span "Select trade partner" at bounding box center [244, 210] width 47 height 8
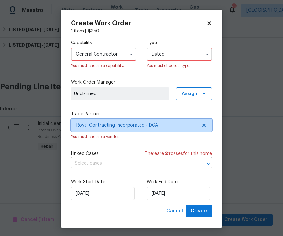
scroll to position [0, 0]
click at [165, 121] on span "Royal Contracting Incorporated - DCA" at bounding box center [141, 125] width 141 height 13
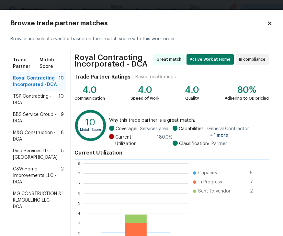
scroll to position [91, 104]
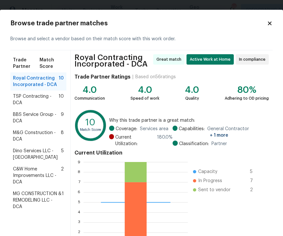
click at [41, 133] on span "M&G Construction - DCA" at bounding box center [37, 135] width 48 height 13
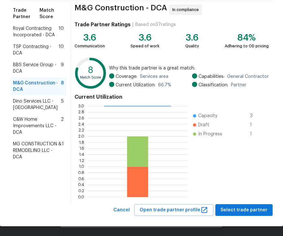
scroll to position [50, 0]
click at [247, 210] on span "Select trade partner" at bounding box center [244, 210] width 47 height 8
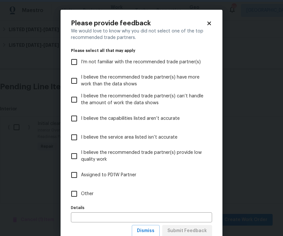
scroll to position [0, 0]
click at [74, 192] on input "Other" at bounding box center [74, 194] width 14 height 14
checkbox input "true"
click at [103, 216] on input "text" at bounding box center [141, 217] width 141 height 10
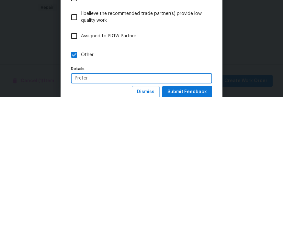
type input "Prefer"
click at [193, 227] on span "Submit Feedback" at bounding box center [188, 231] width 40 height 8
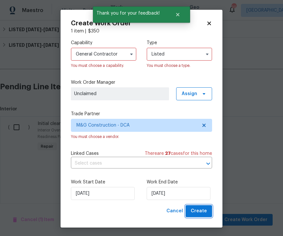
click at [205, 213] on span "Create" at bounding box center [199, 211] width 16 height 8
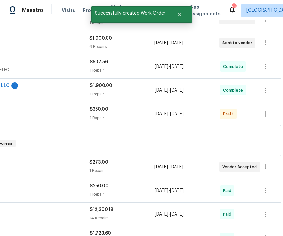
scroll to position [185, 83]
click at [264, 110] on icon "button" at bounding box center [266, 114] width 8 height 8
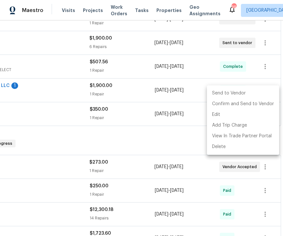
click at [231, 92] on li "Send to Vendor" at bounding box center [243, 93] width 72 height 11
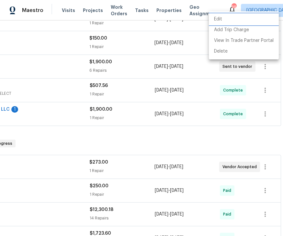
scroll to position [0, 0]
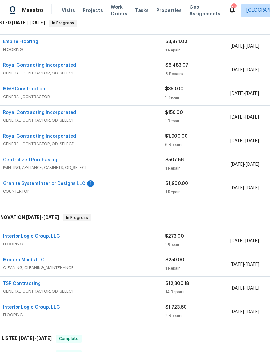
scroll to position [61, 7]
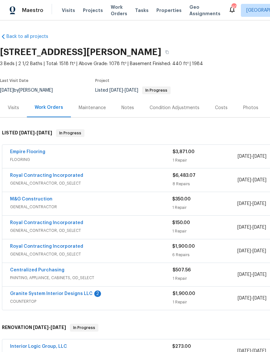
click at [192, 294] on span "$1,900.00" at bounding box center [184, 294] width 23 height 5
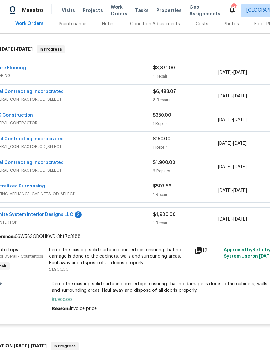
scroll to position [83, 21]
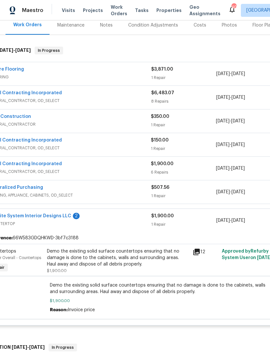
click at [157, 227] on div "1 Repair" at bounding box center [183, 224] width 65 height 6
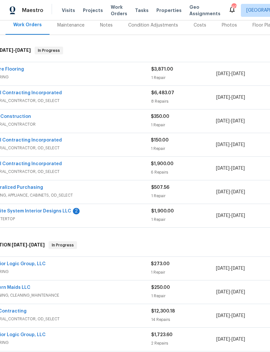
click at [156, 210] on span "$1,900.00" at bounding box center [162, 211] width 23 height 5
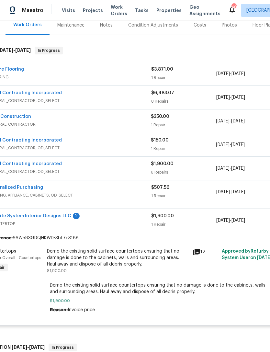
click at [126, 286] on span "Demo the existing solid surface countertops ensuring that no damage is done to …" at bounding box center [162, 288] width 224 height 13
click at [116, 295] on span "Demo the existing solid surface countertops ensuring that no damage is done to …" at bounding box center [162, 288] width 224 height 13
click at [132, 260] on div "Demo the existing solid surface countertops ensuring that no damage is done to …" at bounding box center [118, 257] width 142 height 19
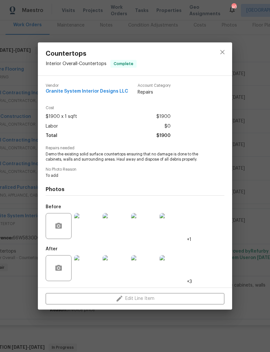
click at [142, 297] on div "Edit Line Item" at bounding box center [135, 299] width 194 height 22
click at [141, 298] on div "Edit Line Item" at bounding box center [135, 299] width 194 height 22
click at [130, 297] on div "Edit Line Item" at bounding box center [135, 299] width 194 height 22
click at [226, 53] on icon "close" at bounding box center [223, 52] width 8 height 8
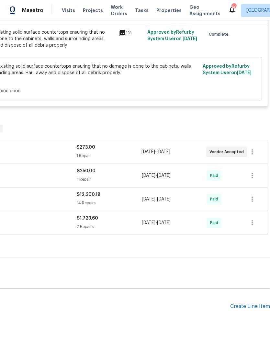
scroll to position [301, 96]
click at [255, 304] on div "Create Line Item" at bounding box center [250, 307] width 40 height 6
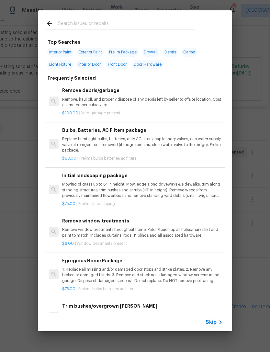
click at [89, 24] on input "text" at bounding box center [126, 24] width 137 height 10
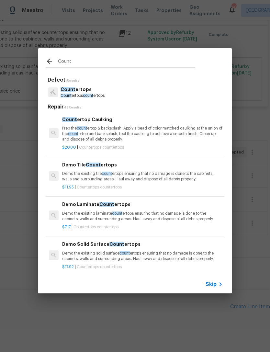
type input "Count"
click at [86, 84] on div "Count ertops Count ertops count ertops" at bounding box center [135, 93] width 179 height 18
click at [93, 93] on p "Count ertops" at bounding box center [83, 89] width 44 height 7
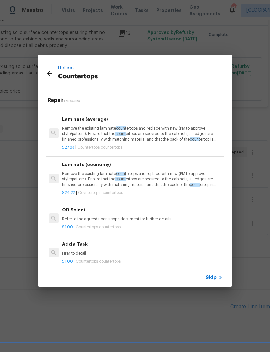
scroll to position [561, 0]
click at [95, 243] on h6 "Add a Task" at bounding box center [142, 244] width 161 height 7
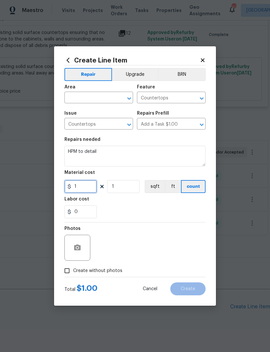
click at [89, 189] on input "1" at bounding box center [81, 186] width 32 height 13
type input "250"
click at [136, 94] on div "Area ​ Feature Countertops ​" at bounding box center [135, 94] width 141 height 26
click at [123, 98] on icon "Clear" at bounding box center [121, 98] width 6 height 6
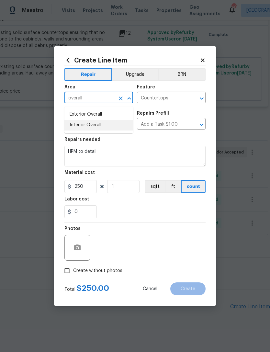
click at [96, 124] on li "Interior Overall" at bounding box center [99, 125] width 69 height 11
type input "Interior Overall"
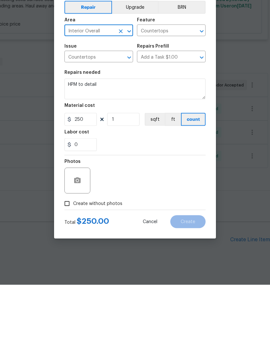
click at [71, 265] on input "Create without photos" at bounding box center [67, 271] width 12 height 12
checkbox input "true"
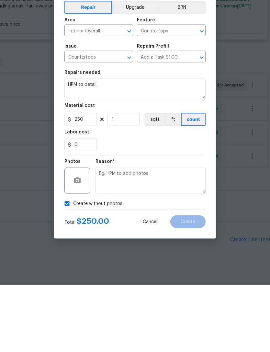
scroll to position [21, 0]
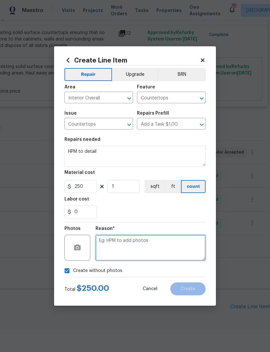
click at [131, 241] on textarea at bounding box center [151, 248] width 110 height 26
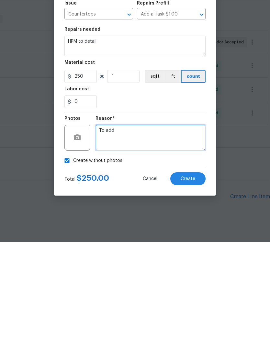
type textarea "To add"
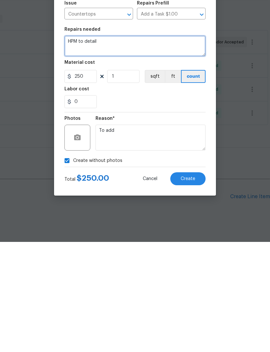
click at [115, 146] on textarea "HPM to detail" at bounding box center [135, 156] width 141 height 21
type textarea "H"
type textarea "The invoice price was 2150 And send it to QC so this work order is to account f…"
click at [195, 287] on span "Create" at bounding box center [188, 289] width 15 height 5
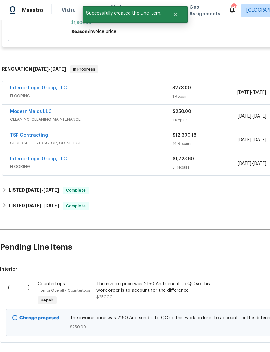
scroll to position [362, 0]
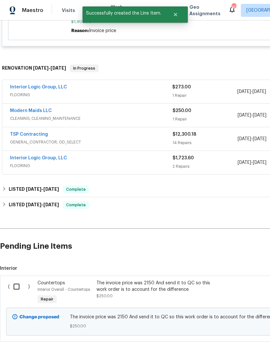
click at [20, 280] on input "checkbox" at bounding box center [19, 287] width 18 height 14
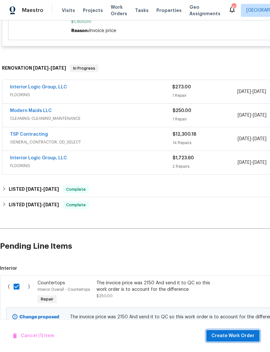
click at [242, 333] on span "Create Work Order" at bounding box center [233, 336] width 43 height 8
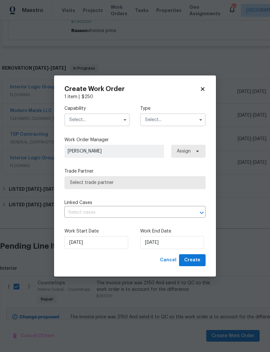
click at [116, 120] on input "text" at bounding box center [97, 119] width 65 height 13
checkbox input "false"
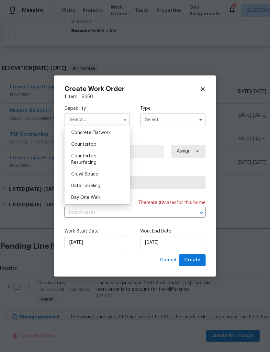
scroll to position [113, 0]
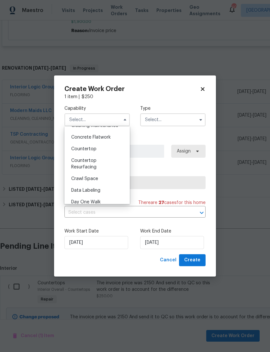
click at [92, 149] on span "Countertop" at bounding box center [83, 149] width 25 height 5
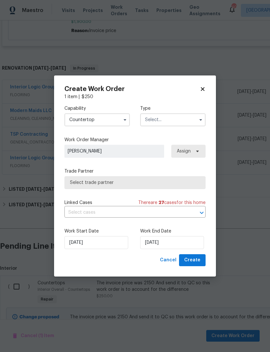
type input "Countertop"
click at [195, 120] on input "text" at bounding box center [172, 119] width 65 height 13
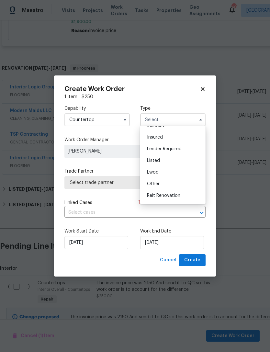
scroll to position [31, 0]
click at [158, 157] on div "Listed" at bounding box center [173, 161] width 62 height 12
type input "Listed"
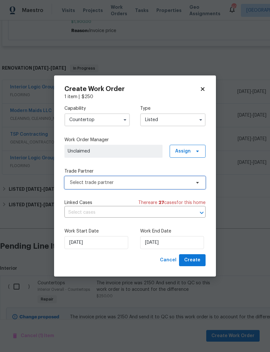
click at [199, 182] on icon at bounding box center [197, 182] width 5 height 5
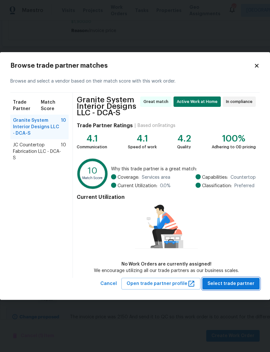
click at [236, 280] on span "Select trade partner" at bounding box center [231, 284] width 47 height 8
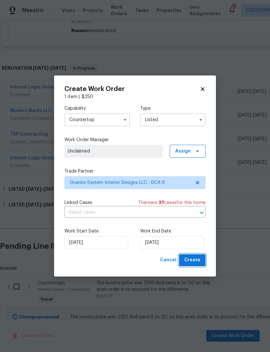
click at [198, 260] on span "Create" at bounding box center [192, 260] width 16 height 8
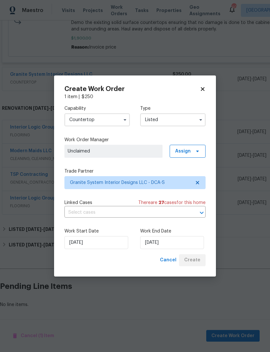
scroll to position [325, 0]
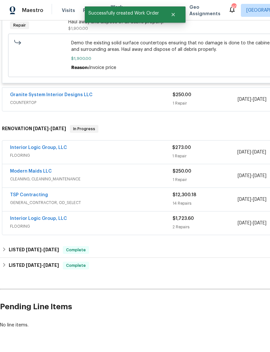
click at [149, 92] on div "Granite System Interior Designs LLC" at bounding box center [91, 96] width 163 height 8
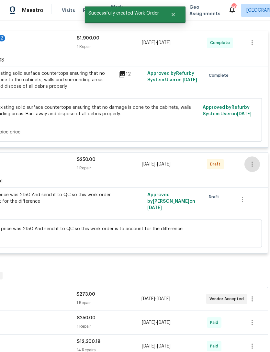
scroll to position [261, 96]
click at [254, 160] on icon "button" at bounding box center [253, 164] width 8 height 8
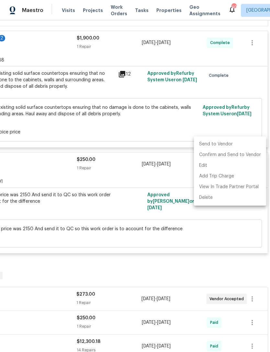
click at [226, 142] on li "Send to Vendor" at bounding box center [230, 144] width 72 height 11
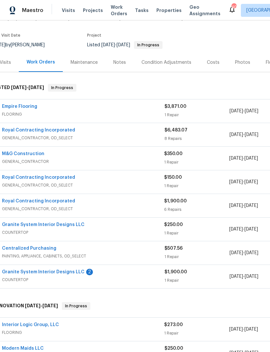
scroll to position [45, 3]
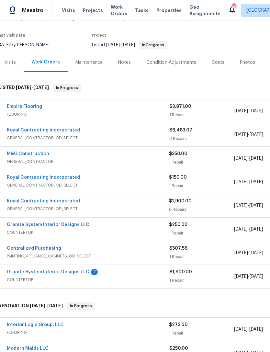
click at [62, 225] on link "Granite System Interior Designs LLC" at bounding box center [48, 225] width 83 height 5
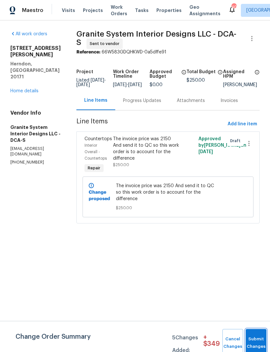
click at [256, 341] on button "Submit Changes" at bounding box center [256, 343] width 21 height 28
